Goal: Task Accomplishment & Management: Manage account settings

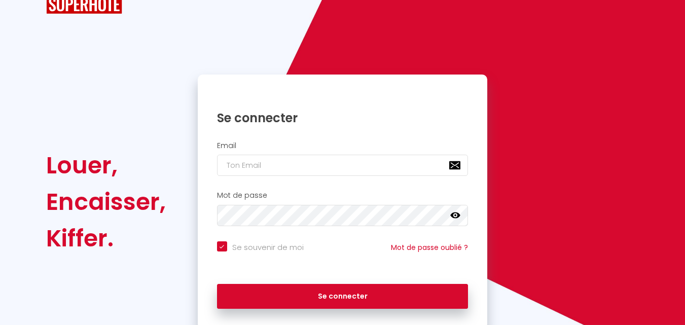
scroll to position [64, 0]
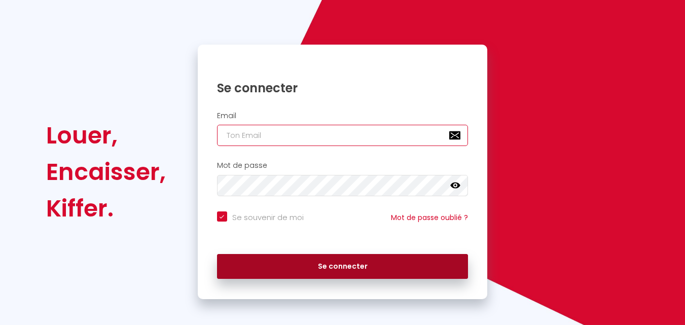
type input "[EMAIL_ADDRESS][DOMAIN_NAME]"
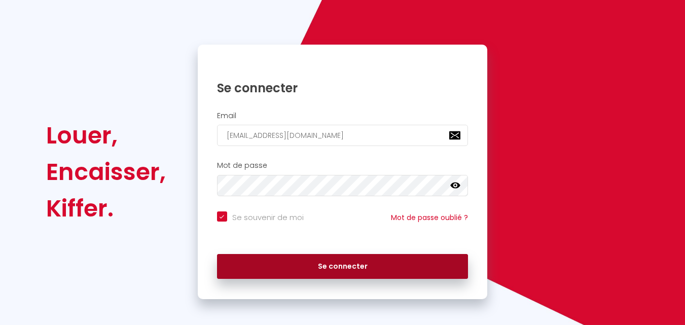
click at [333, 257] on button "Se connecter" at bounding box center [343, 266] width 252 height 25
checkbox input "true"
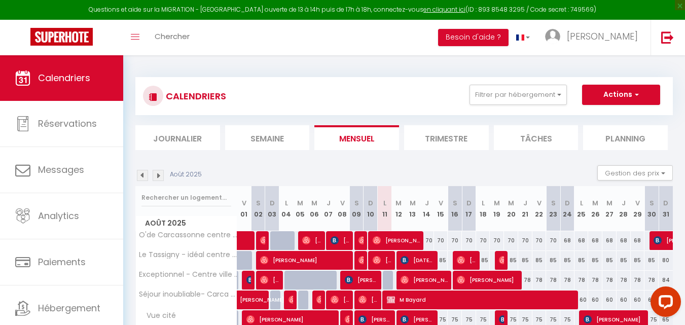
drag, startPoint x: 429, startPoint y: 241, endPoint x: 531, endPoint y: 233, distance: 102.2
click at [531, 233] on tr "O'de Carcassonne centre [GEOGRAPHIC_DATA] 70 [PERSON_NAME] 70 70 70 [PERSON_NAM…" at bounding box center [405, 241] width 538 height 20
click at [427, 238] on div "70" at bounding box center [427, 240] width 14 height 19
type input "70"
type input "[DEMOGRAPHIC_DATA][DATE]"
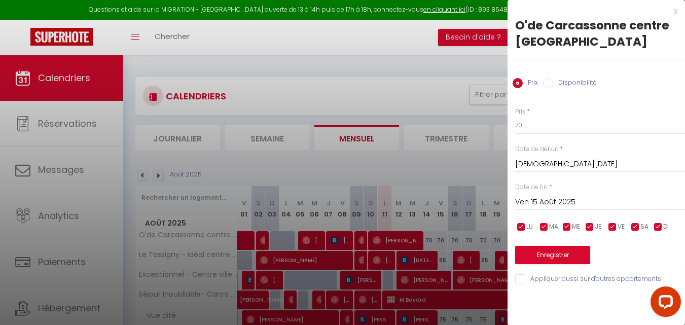
click at [571, 192] on div "[DATE] < [DATE] > Dim Lun Mar Mer Jeu Ven Sam 1 2 3 4 5 6 7 8 9 10 11 12 13 14 …" at bounding box center [600, 201] width 170 height 18
click at [571, 198] on input "Ven 15 Août 2025" at bounding box center [600, 202] width 170 height 13
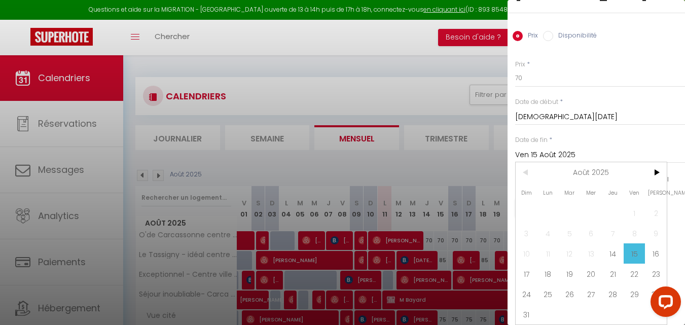
scroll to position [55, 0]
click at [633, 286] on span "29" at bounding box center [635, 294] width 22 height 20
type input "Ven 29 Août 2025"
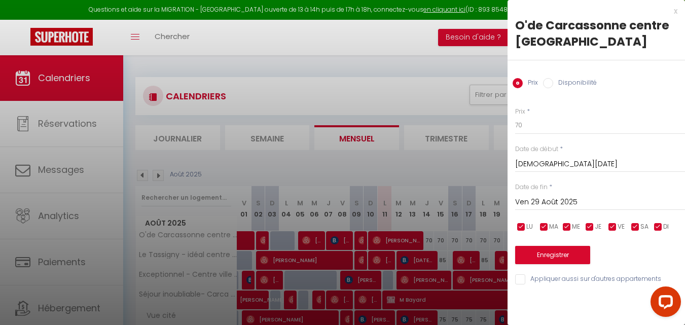
scroll to position [0, 0]
drag, startPoint x: 547, startPoint y: 118, endPoint x: 494, endPoint y: 131, distance: 54.9
click at [494, 131] on body "Questions et aide sur la MIGRATION - [GEOGRAPHIC_DATA] ouverte de 13 à 14h puis…" at bounding box center [342, 217] width 685 height 325
type input "78"
click at [590, 254] on button "Enregistrer" at bounding box center [552, 255] width 75 height 18
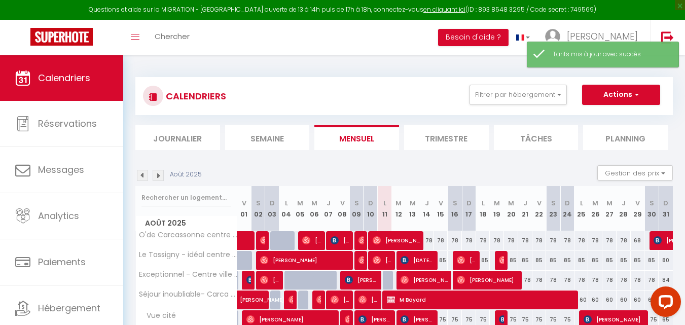
click at [640, 243] on div "68" at bounding box center [638, 240] width 14 height 19
type input "68"
type input "Ven 29 Août 2025"
type input "[DATE]"
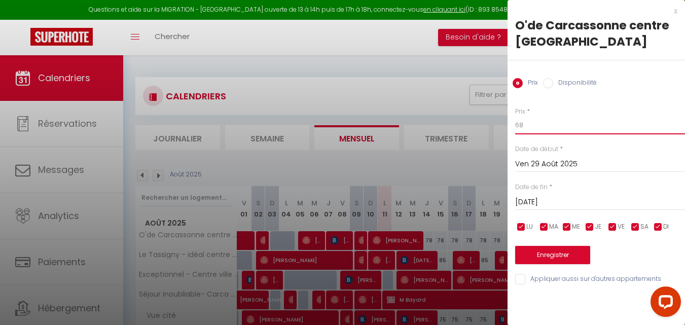
click at [519, 122] on input "68" at bounding box center [600, 125] width 170 height 18
type input "78"
click at [551, 248] on button "Enregistrer" at bounding box center [552, 255] width 75 height 18
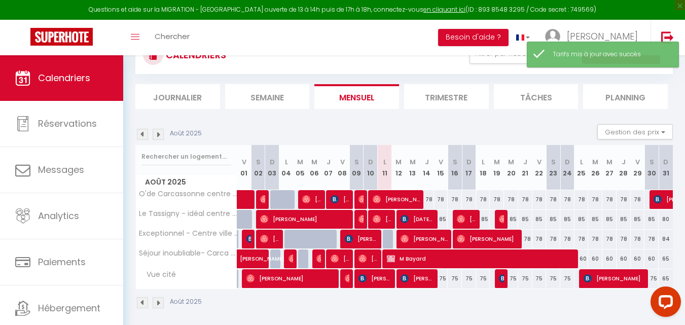
scroll to position [42, 0]
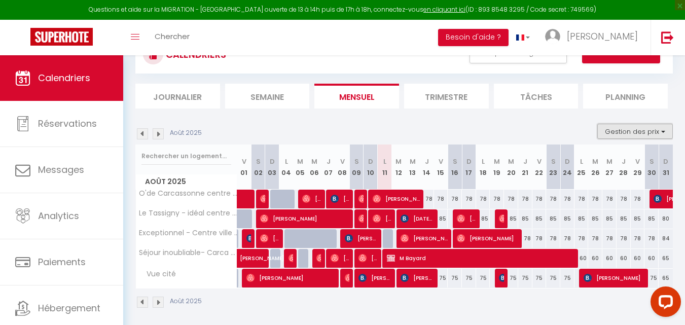
click at [640, 130] on button "Gestion des prix" at bounding box center [635, 131] width 76 height 15
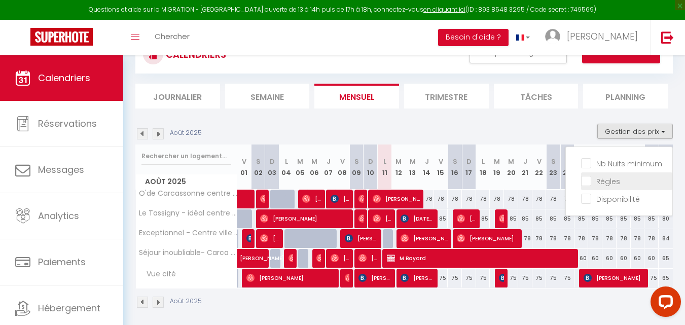
click at [617, 180] on input "Règles" at bounding box center [626, 180] width 91 height 10
checkbox input "true"
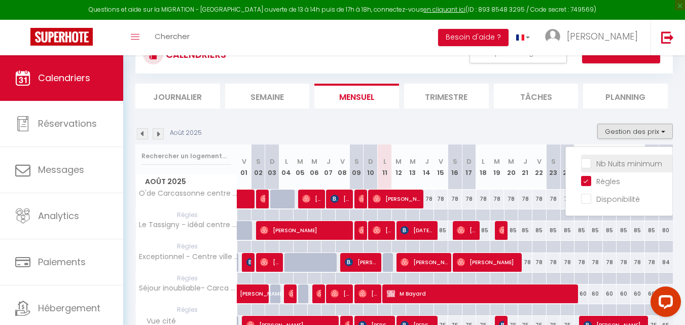
click at [604, 163] on input "Nb Nuits minimum" at bounding box center [626, 163] width 91 height 10
checkbox input "true"
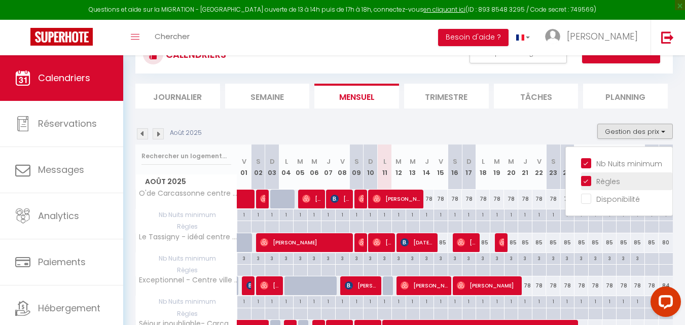
click at [588, 182] on input "Règles" at bounding box center [626, 180] width 91 height 10
checkbox input "false"
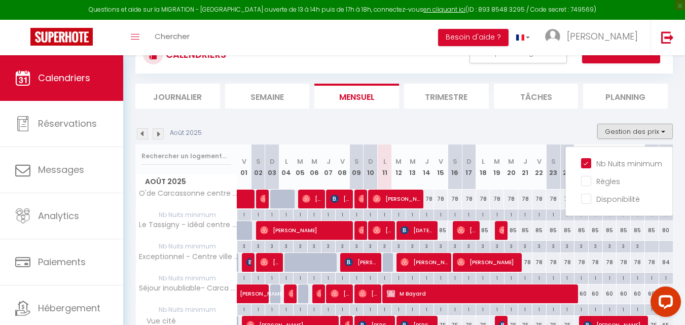
drag, startPoint x: 426, startPoint y: 212, endPoint x: 553, endPoint y: 221, distance: 127.6
click at [553, 221] on tbody "O'de Carcassonne centre [GEOGRAPHIC_DATA] 70 [PERSON_NAME] 70 70 70 [PERSON_NAM…" at bounding box center [405, 268] width 538 height 158
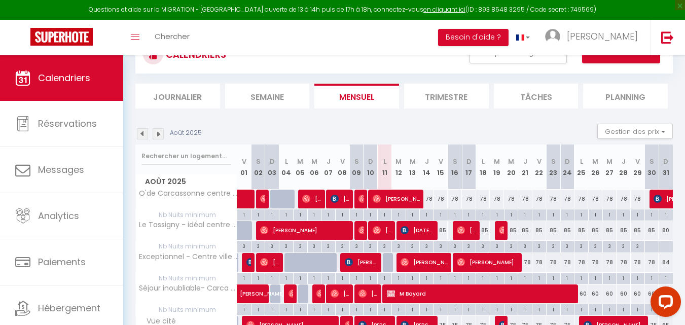
click at [426, 216] on div "1" at bounding box center [427, 214] width 14 height 10
type input "1"
type input "[DEMOGRAPHIC_DATA][DATE]"
type input "Ven 15 Août 2025"
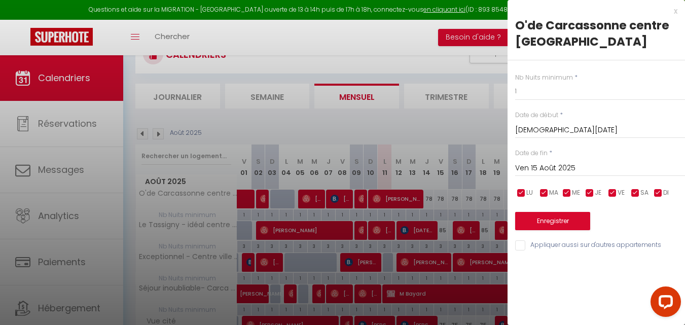
click at [548, 134] on input "[DEMOGRAPHIC_DATA][DATE]" at bounding box center [600, 130] width 170 height 13
click at [594, 95] on input "1" at bounding box center [600, 91] width 170 height 18
type input "2"
click at [574, 164] on input "Ven 15 Août 2025" at bounding box center [600, 168] width 170 height 13
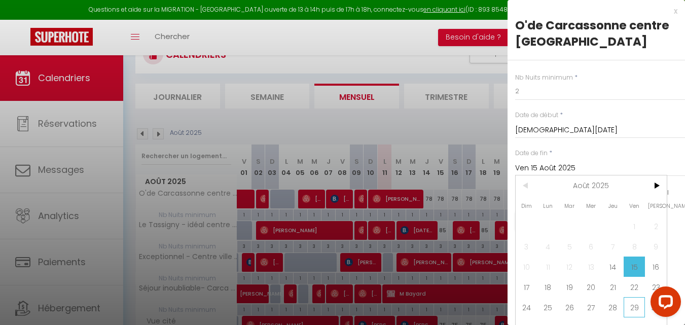
click at [634, 307] on span "29" at bounding box center [635, 307] width 22 height 20
type input "Ven 29 Août 2025"
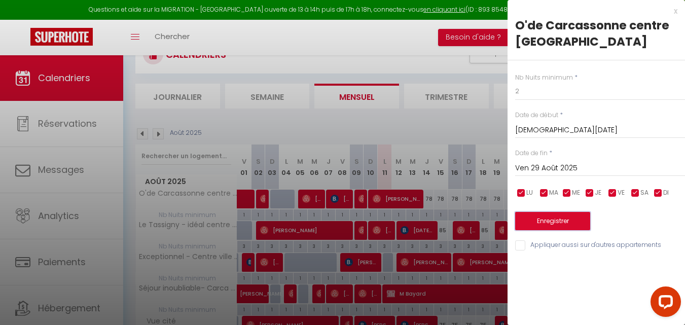
click at [583, 219] on button "Enregistrer" at bounding box center [552, 221] width 75 height 18
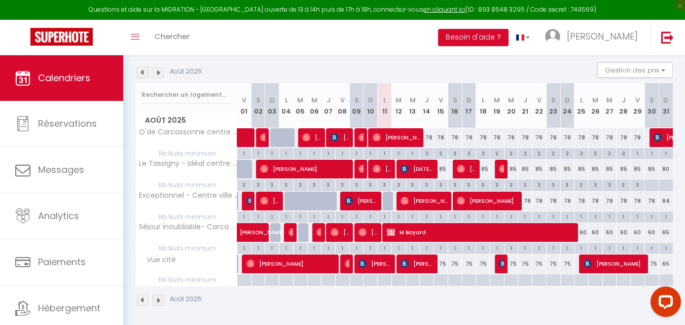
scroll to position [107, 0]
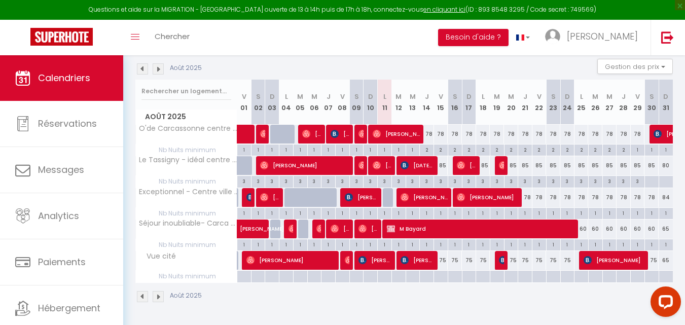
drag, startPoint x: 442, startPoint y: 261, endPoint x: 456, endPoint y: 261, distance: 14.2
click at [456, 261] on tr "Vue cité 75 [PERSON_NAME] 75 [PERSON_NAME] 75" at bounding box center [405, 261] width 538 height 20
click at [441, 262] on div "75" at bounding box center [441, 260] width 14 height 19
type input "75"
type input "Ven 15 Août 2025"
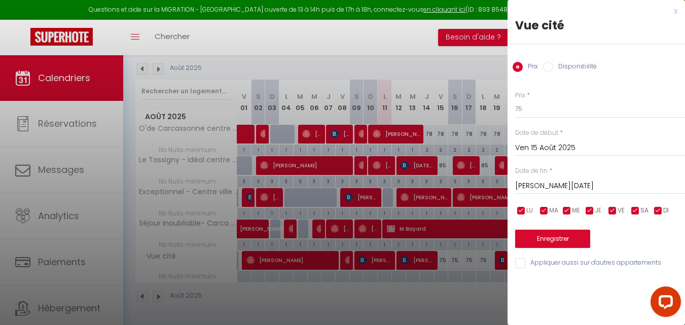
click at [540, 181] on input "[PERSON_NAME][DATE]" at bounding box center [600, 186] width 170 height 13
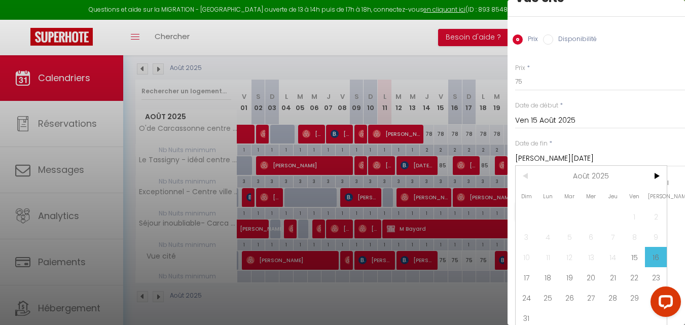
scroll to position [39, 0]
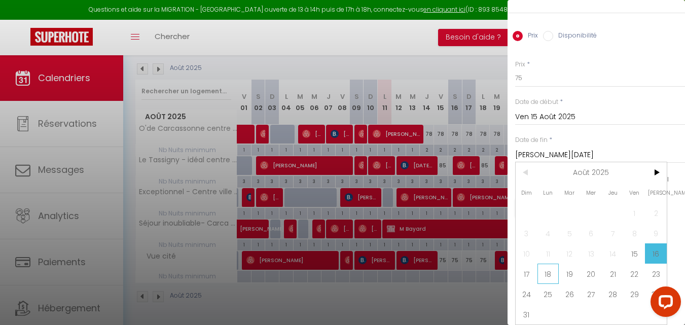
click at [548, 265] on span "18" at bounding box center [549, 274] width 22 height 20
type input "Lun 18 Août 2025"
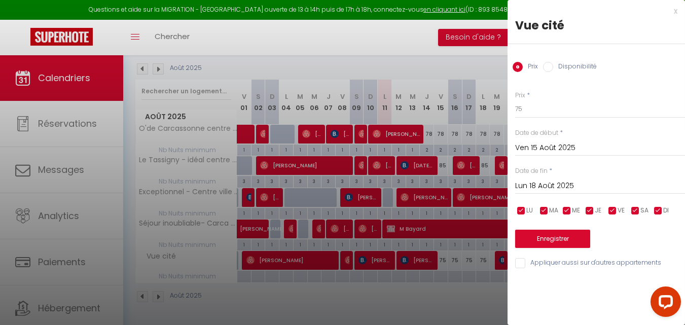
scroll to position [0, 0]
click at [525, 104] on input "75" at bounding box center [600, 109] width 170 height 18
type input "7"
type input "82"
click at [563, 238] on button "Enregistrer" at bounding box center [552, 239] width 75 height 18
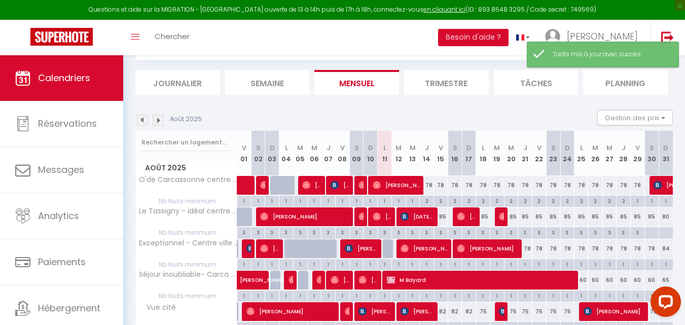
scroll to position [107, 0]
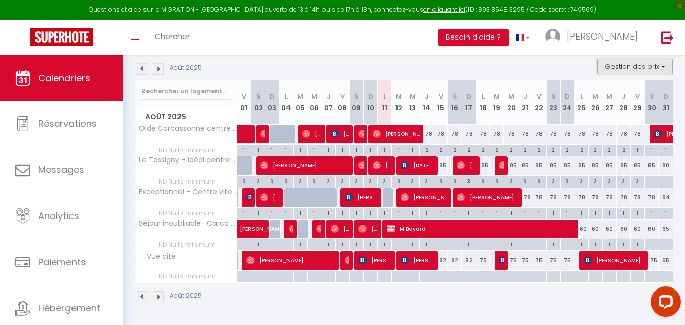
click at [645, 63] on button "Gestion des prix" at bounding box center [635, 66] width 76 height 15
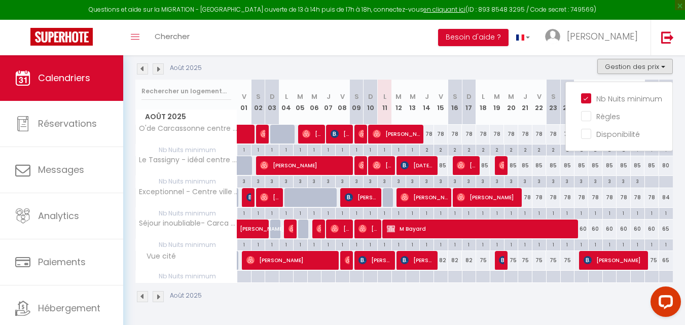
drag, startPoint x: 445, startPoint y: 276, endPoint x: 553, endPoint y: 280, distance: 108.1
click at [553, 280] on tr "Nb Nuits minimum" at bounding box center [405, 277] width 538 height 12
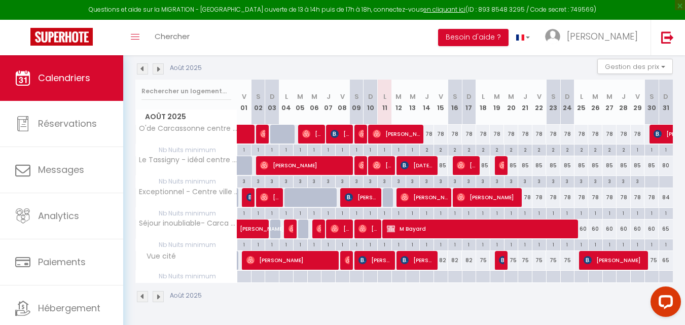
click at [440, 275] on div at bounding box center [441, 277] width 14 height 12
type input "Ven 15 Août 2025"
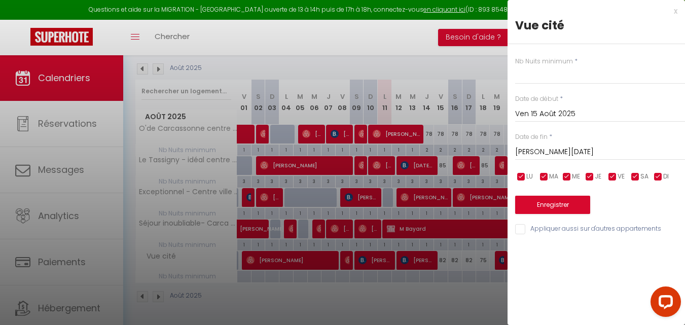
click at [558, 145] on div "[DATE] < [DATE] > Dim Lun Mar Mer Jeu Ven Sam 1 2 3 4 5 6 7 8 9 10 11 12 13 14 …" at bounding box center [600, 151] width 170 height 18
click at [557, 154] on input "[PERSON_NAME][DATE]" at bounding box center [600, 152] width 170 height 13
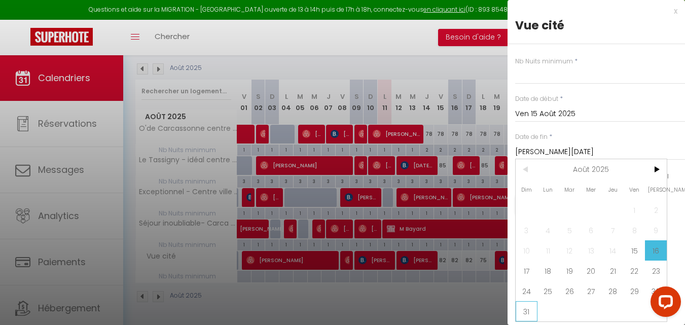
click at [526, 307] on span "31" at bounding box center [527, 311] width 22 height 20
type input "Dim 31 Août 2025"
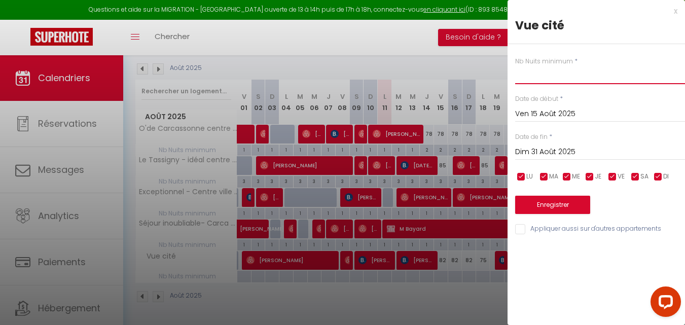
click at [538, 79] on input "text" at bounding box center [600, 75] width 170 height 18
type input "2"
click at [565, 203] on button "Enregistrer" at bounding box center [552, 205] width 75 height 18
